Goal: Find specific page/section: Find specific page/section

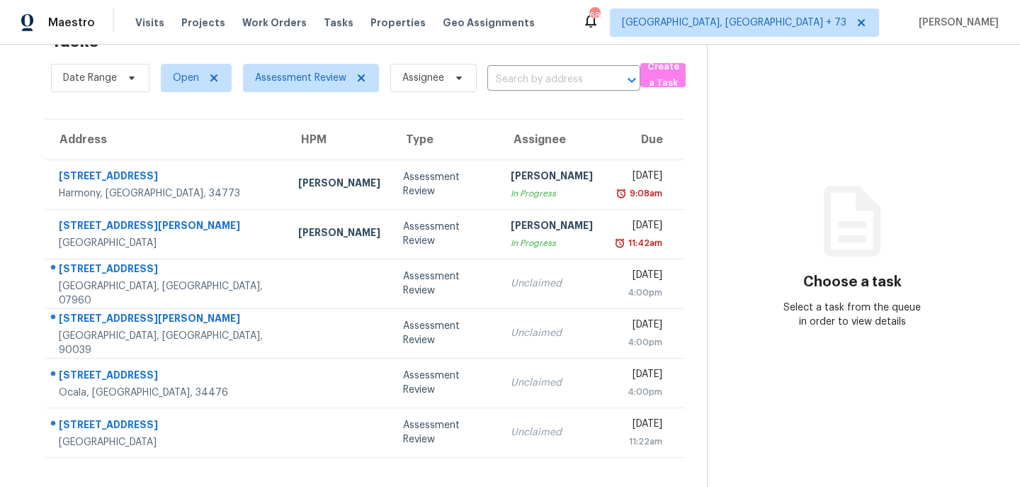
scroll to position [45, 0]
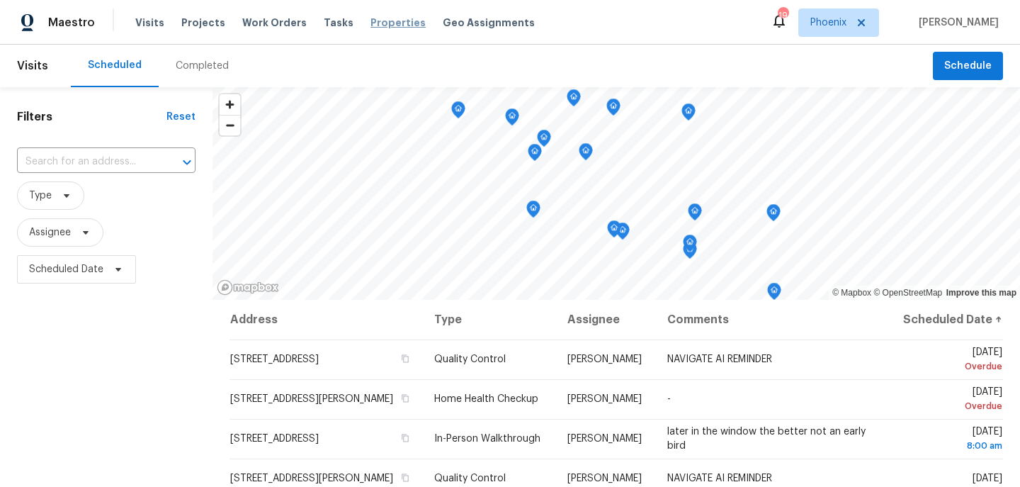
click at [382, 22] on span "Properties" at bounding box center [397, 23] width 55 height 14
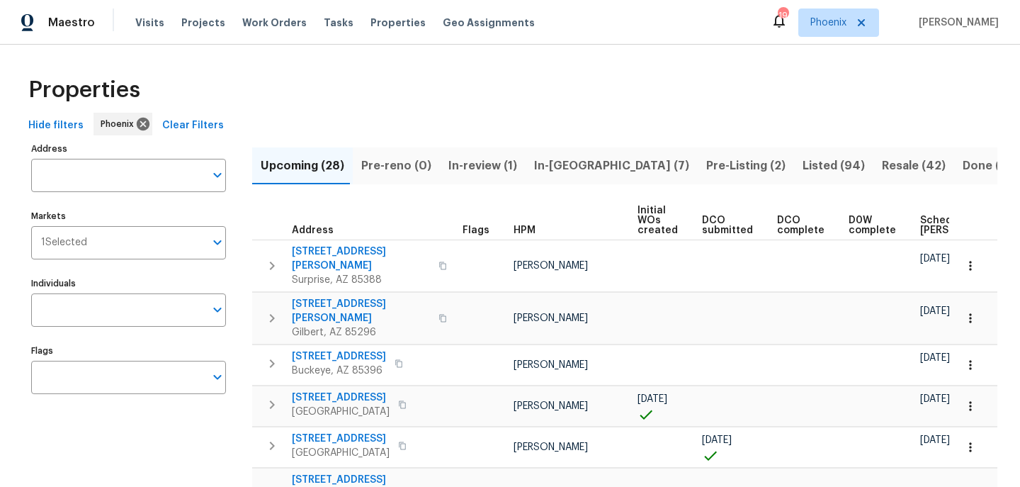
click at [76, 177] on input "Address" at bounding box center [118, 175] width 174 height 33
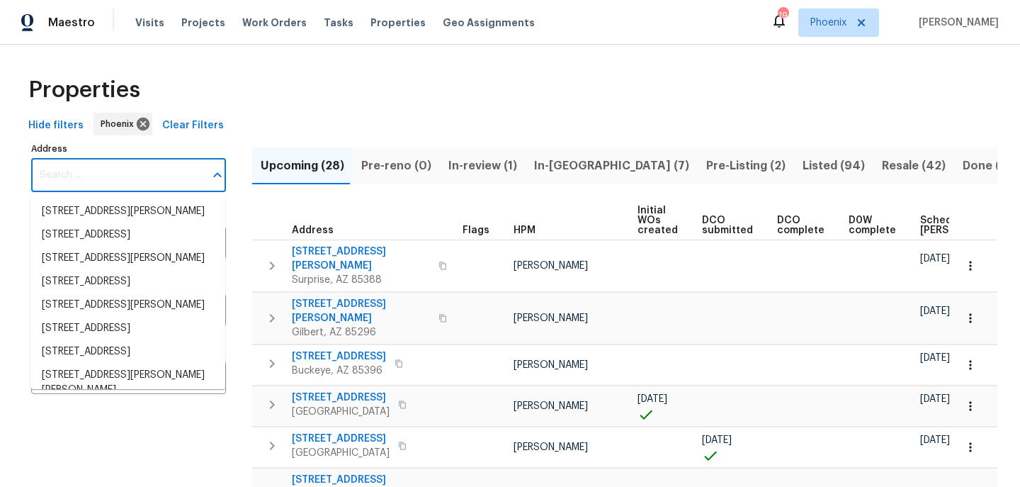
paste input "2158 E Cortez Dr, Gilbert, AZ 85234"
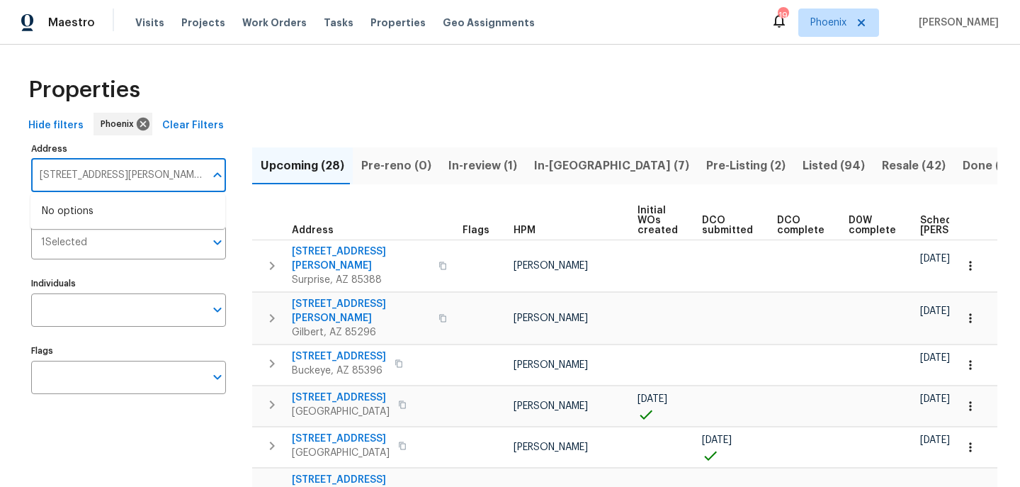
type input "2158 E Cortez Dr, Gilbert, AZ 85234"
click at [424, 94] on div "Properties" at bounding box center [510, 89] width 975 height 45
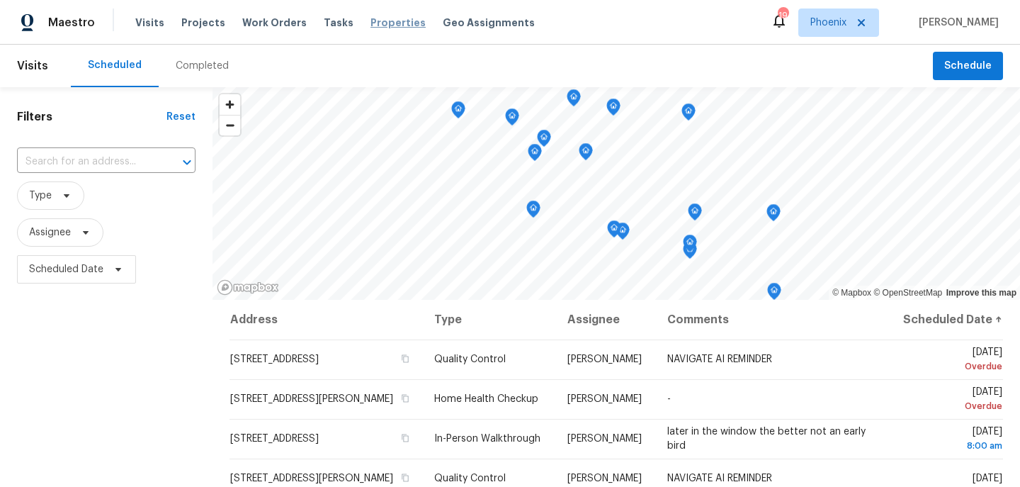
click at [370, 22] on span "Properties" at bounding box center [397, 23] width 55 height 14
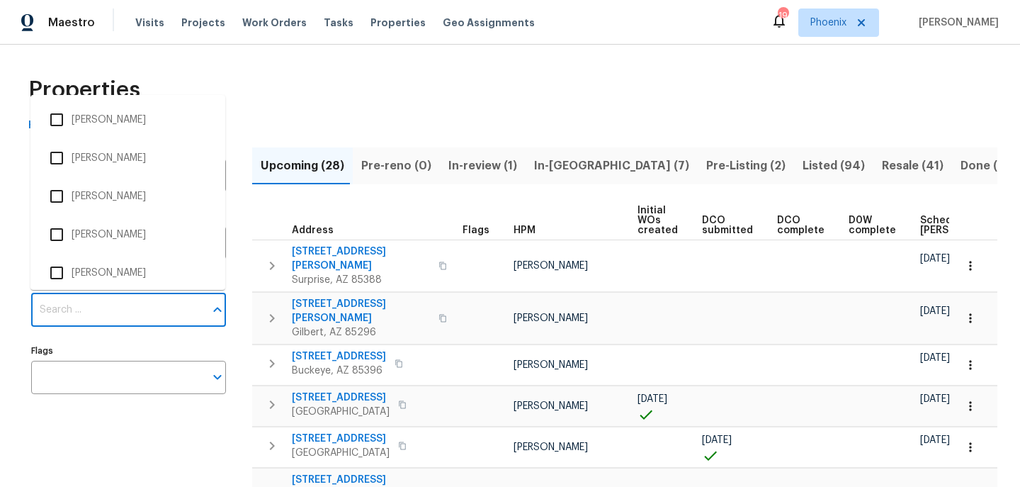
click at [64, 313] on input "Individuals" at bounding box center [118, 309] width 174 height 33
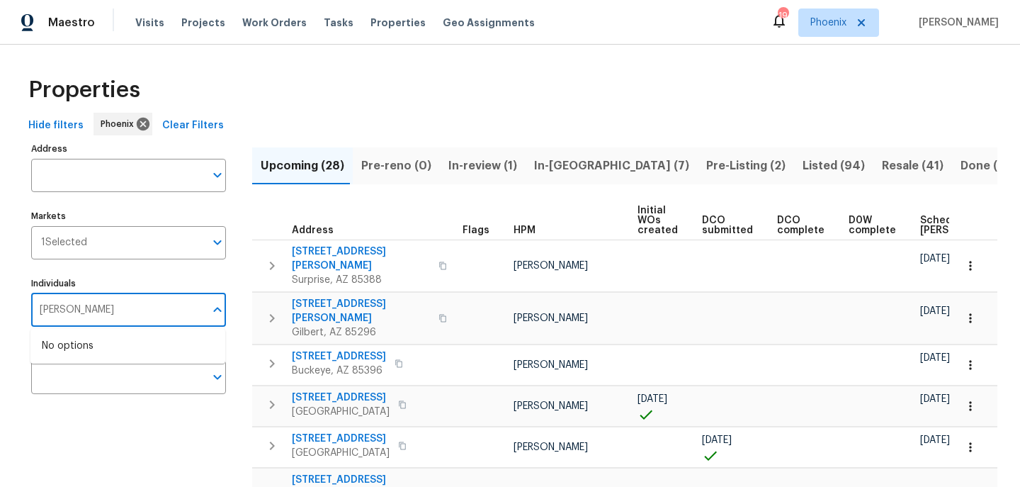
type input "john gonzalez"
click at [65, 356] on input "checkbox" at bounding box center [57, 354] width 30 height 30
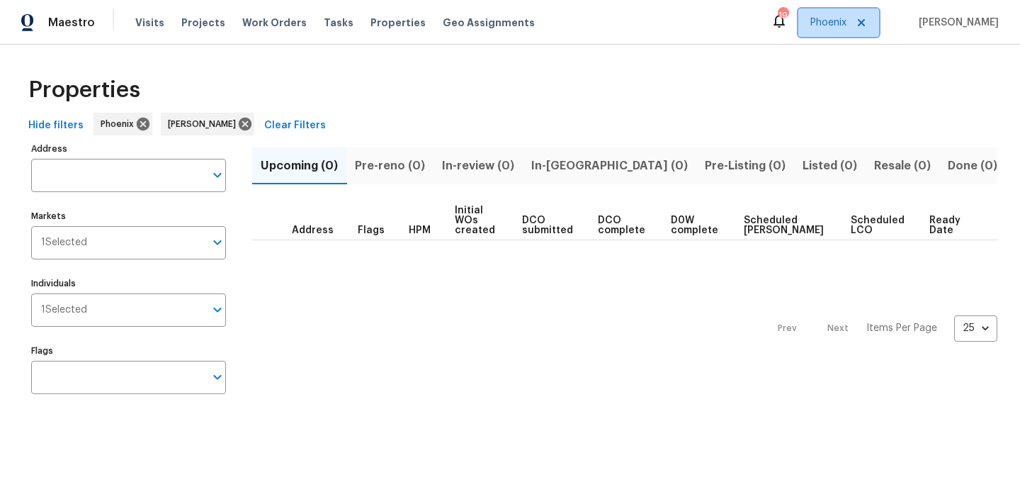
click at [832, 33] on span "Phoenix" at bounding box center [838, 22] width 81 height 28
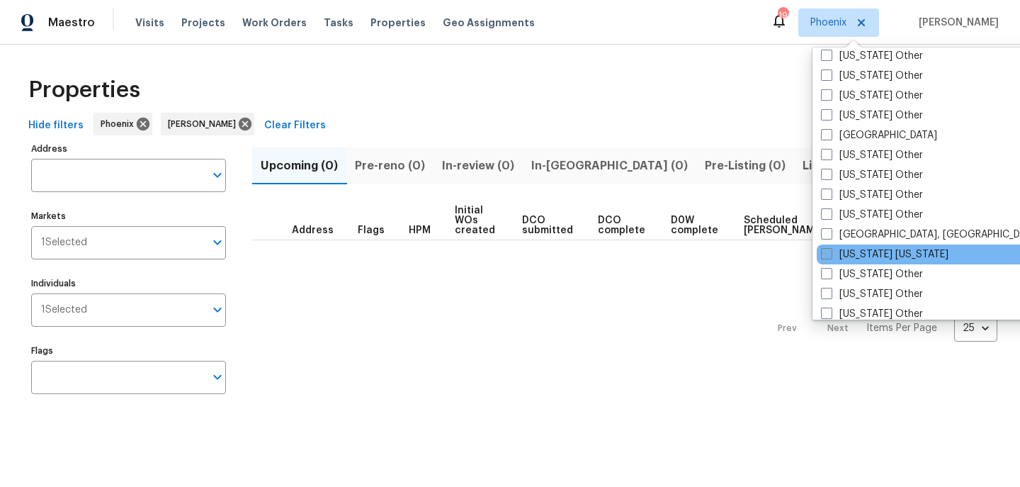
scroll to position [1305, 0]
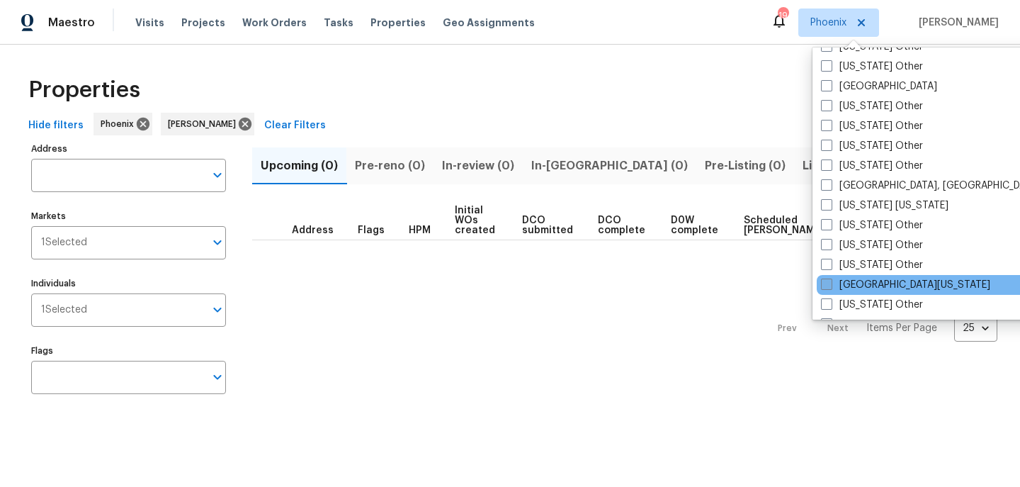
click at [897, 283] on label "Northern Colorado" at bounding box center [905, 285] width 169 height 14
click at [830, 283] on input "Northern Colorado" at bounding box center [825, 282] width 9 height 9
checkbox input "true"
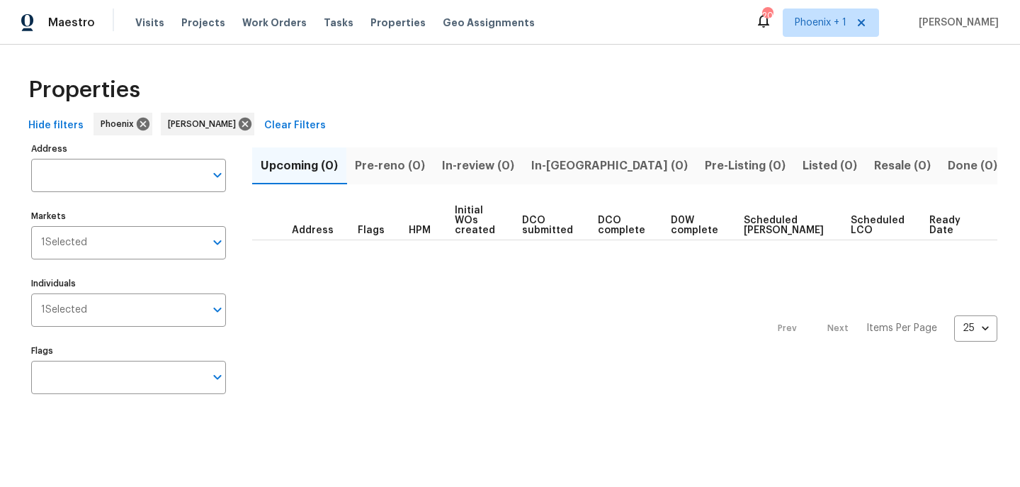
click at [667, 92] on div "Properties" at bounding box center [510, 89] width 975 height 45
click at [676, 87] on div "Properties" at bounding box center [510, 89] width 975 height 45
click at [137, 121] on icon at bounding box center [143, 124] width 16 height 16
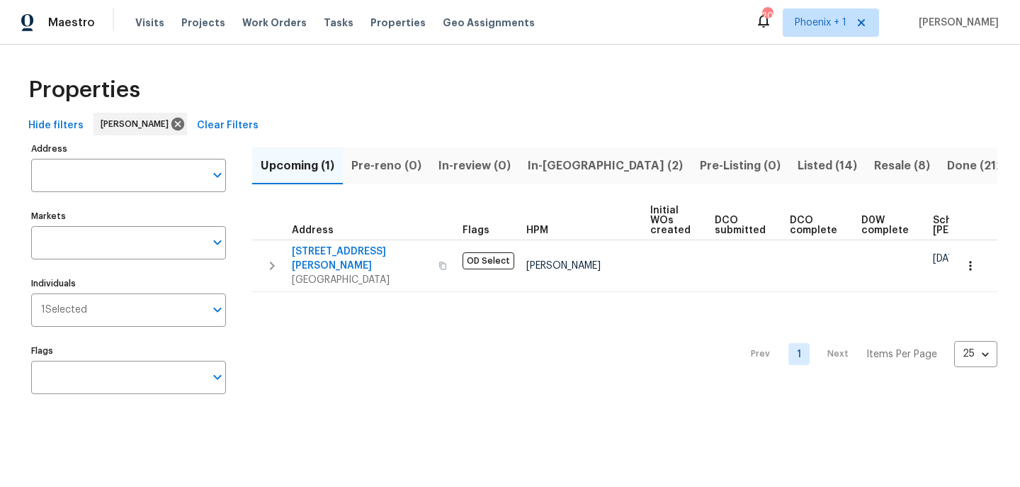
click at [547, 165] on span "In-reno (2)" at bounding box center [605, 166] width 155 height 20
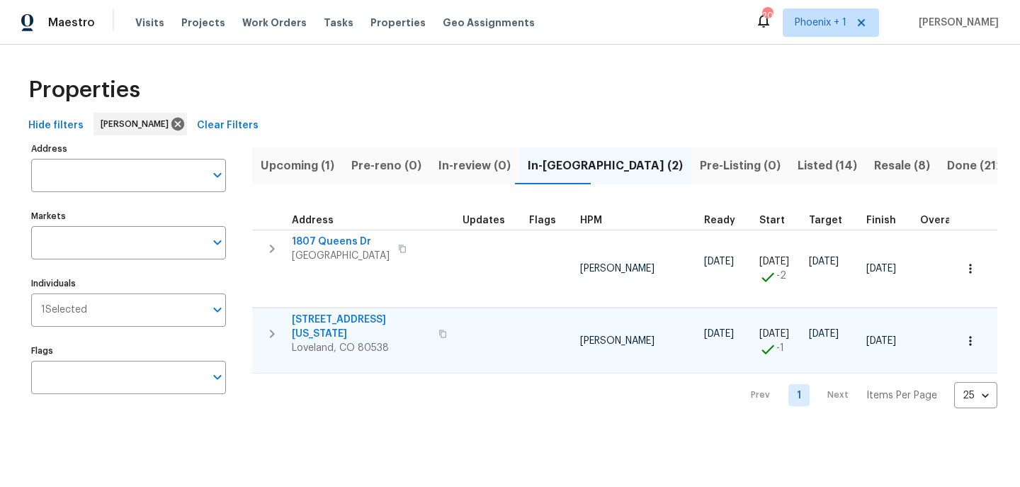
click at [380, 320] on span "3620 N Colorado Ave" at bounding box center [361, 326] width 138 height 28
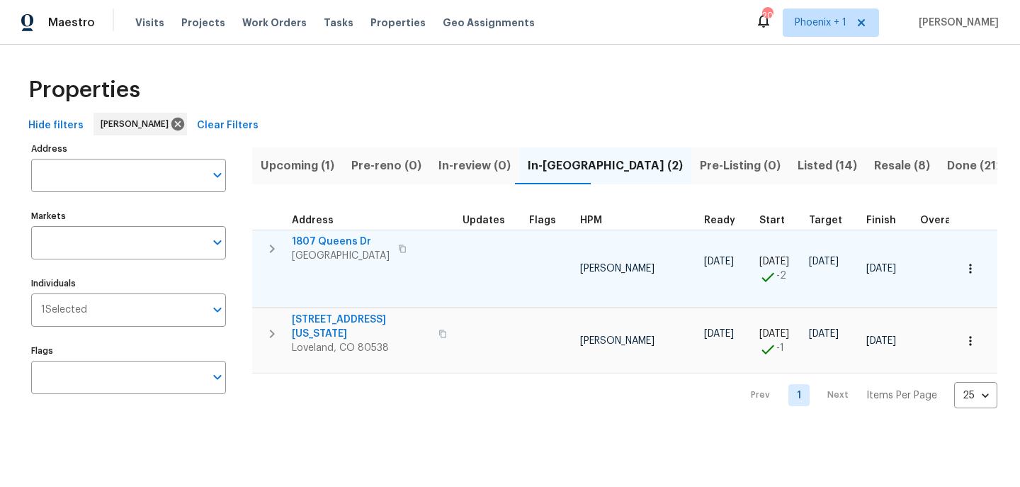
click at [342, 242] on span "1807 Queens Dr" at bounding box center [341, 241] width 98 height 14
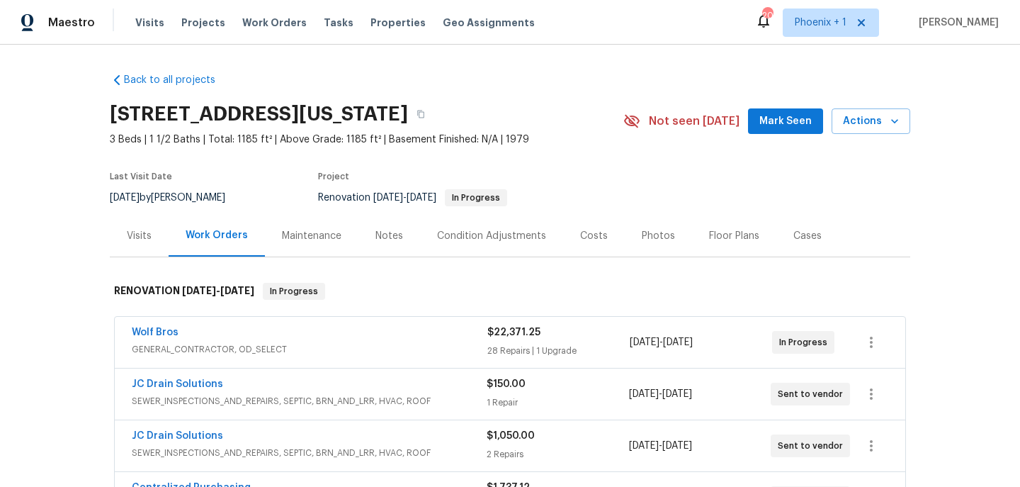
click at [645, 242] on div "Photos" at bounding box center [658, 236] width 33 height 14
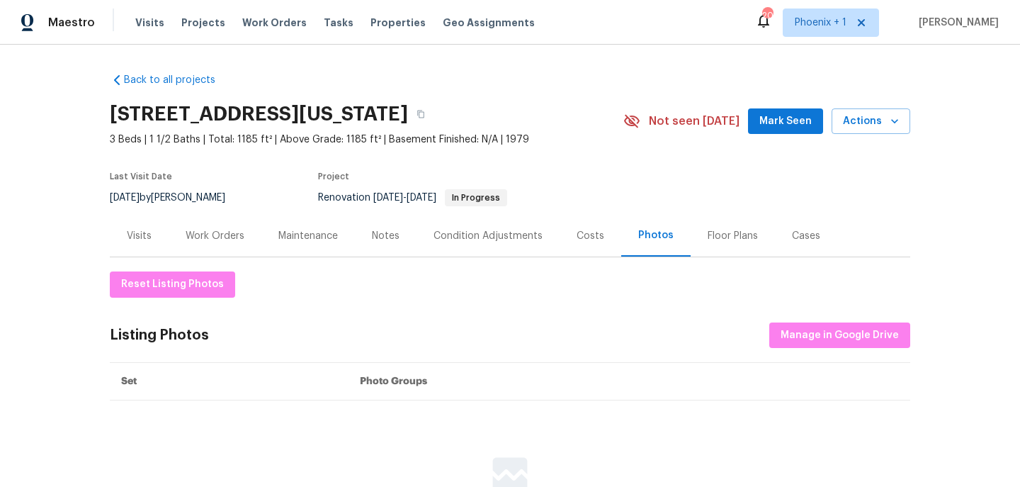
click at [587, 239] on div "Costs" at bounding box center [591, 236] width 28 height 14
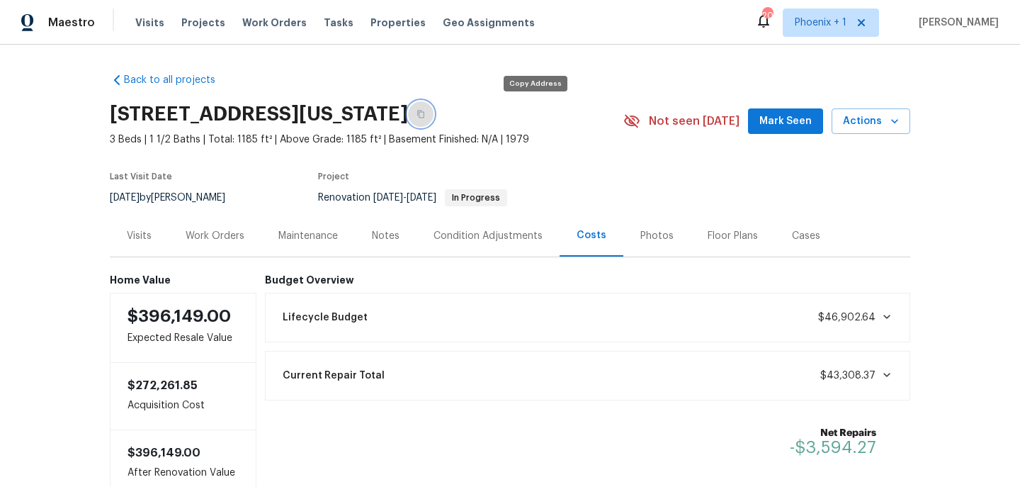
click at [425, 115] on icon "button" at bounding box center [420, 114] width 8 height 8
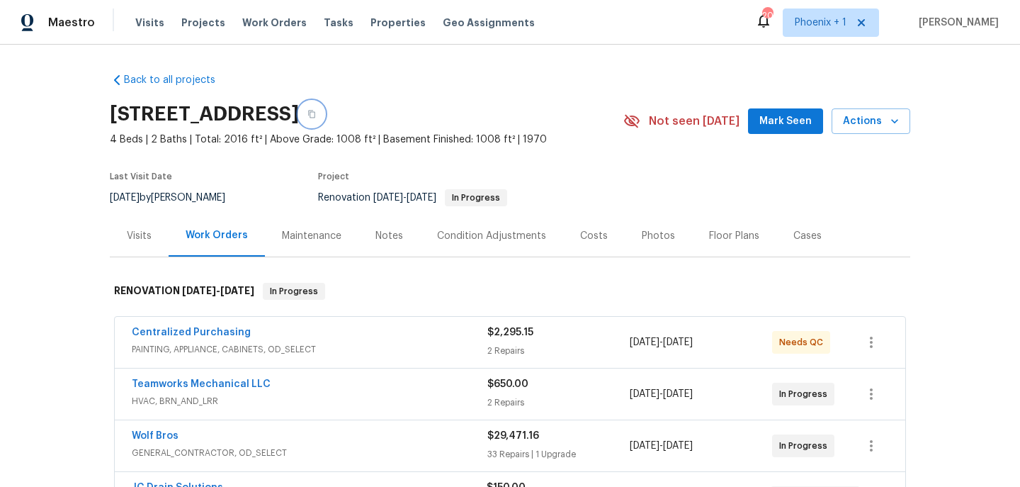
click at [324, 109] on button "button" at bounding box center [311, 113] width 25 height 25
click at [324, 121] on button "button" at bounding box center [311, 113] width 25 height 25
click at [588, 230] on div "Costs" at bounding box center [594, 236] width 28 height 14
